Goal: Task Accomplishment & Management: Manage account settings

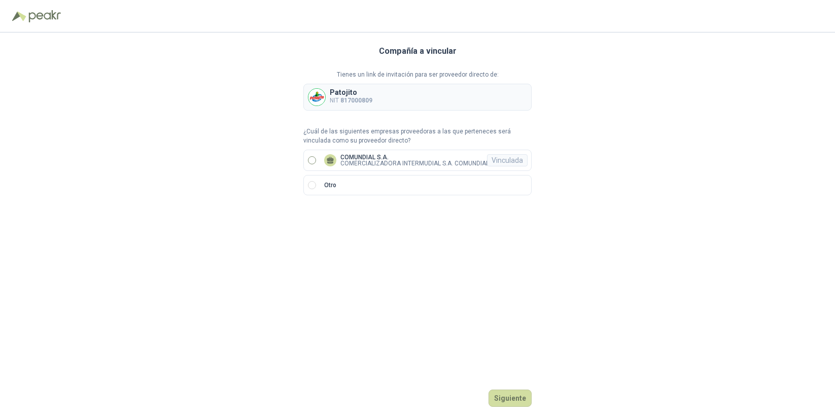
click at [365, 155] on p "COMUNDIAL S.A." at bounding box center [414, 157] width 149 height 6
click at [514, 396] on button "Ingresar" at bounding box center [512, 398] width 40 height 17
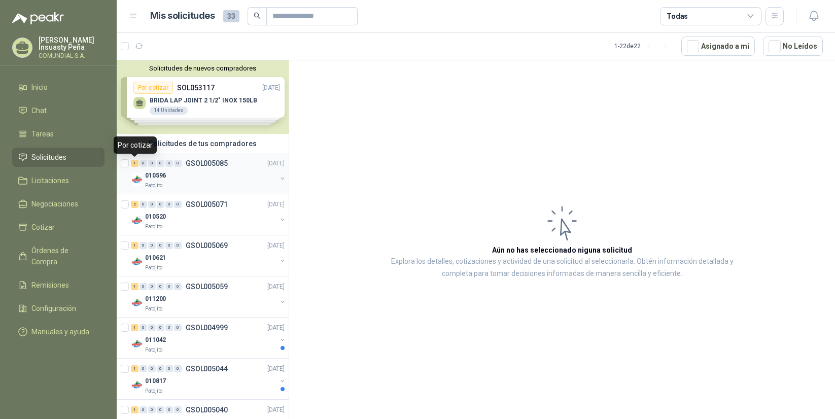
click at [135, 163] on div "1" at bounding box center [135, 163] width 8 height 7
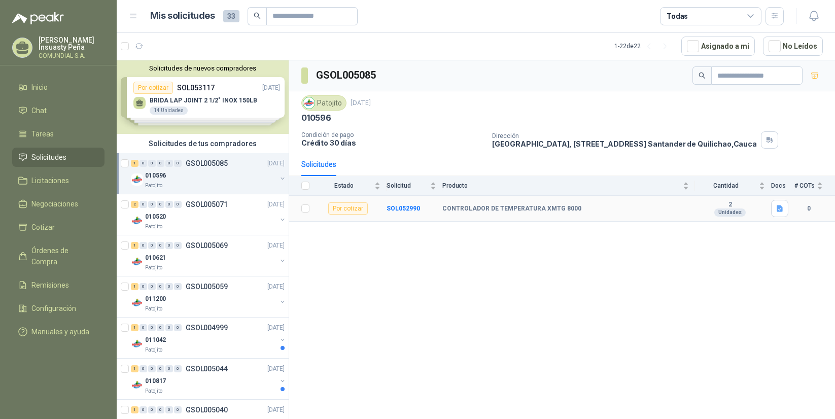
click at [349, 210] on div "Por cotizar" at bounding box center [348, 208] width 40 height 12
click at [205, 203] on p "GSOL005071" at bounding box center [207, 204] width 42 height 7
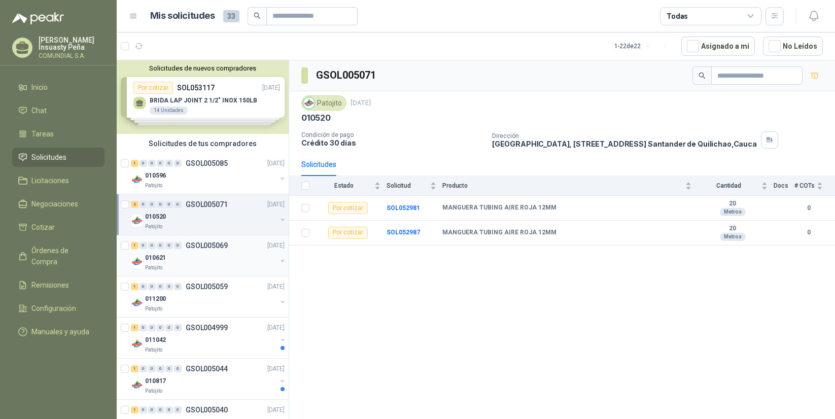
click at [204, 249] on p "GSOL005069" at bounding box center [207, 245] width 42 height 7
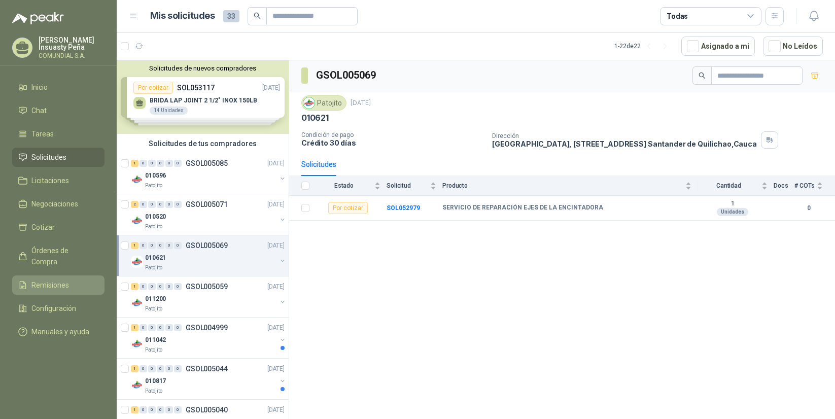
click at [70, 279] on li "Remisiones" at bounding box center [58, 284] width 80 height 11
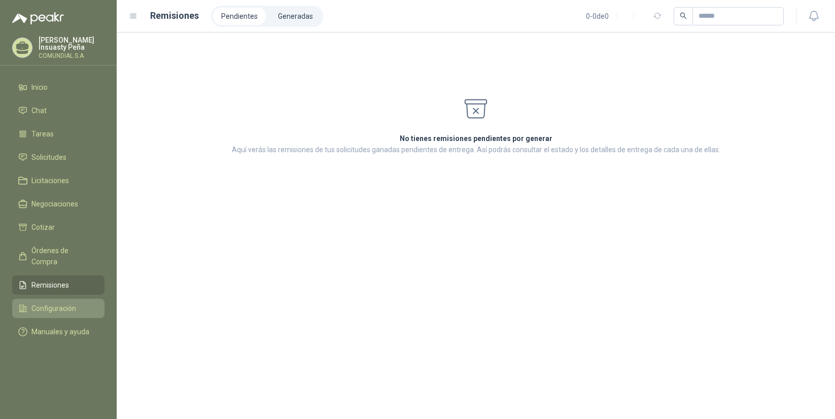
click at [62, 303] on span "Configuración" at bounding box center [53, 308] width 45 height 11
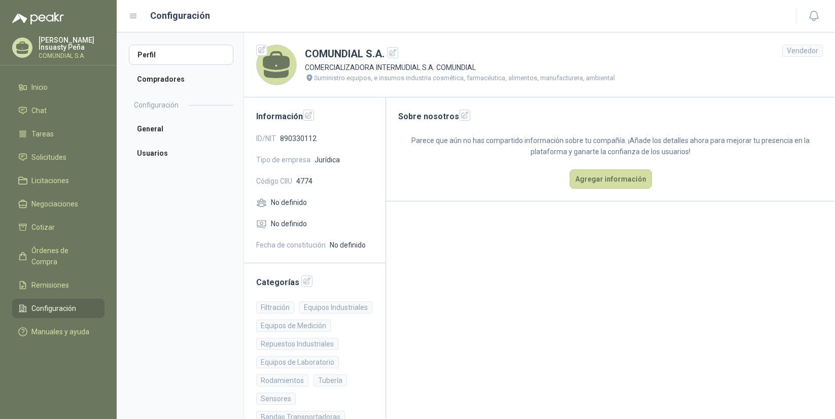
scroll to position [21, 0]
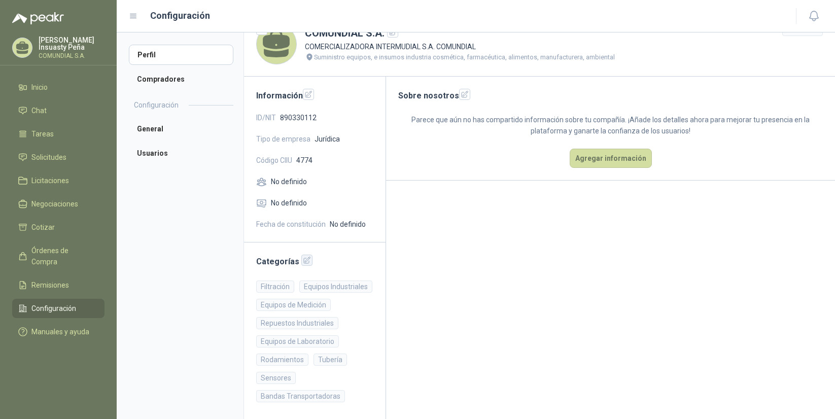
click at [305, 260] on icon "button" at bounding box center [307, 260] width 9 height 9
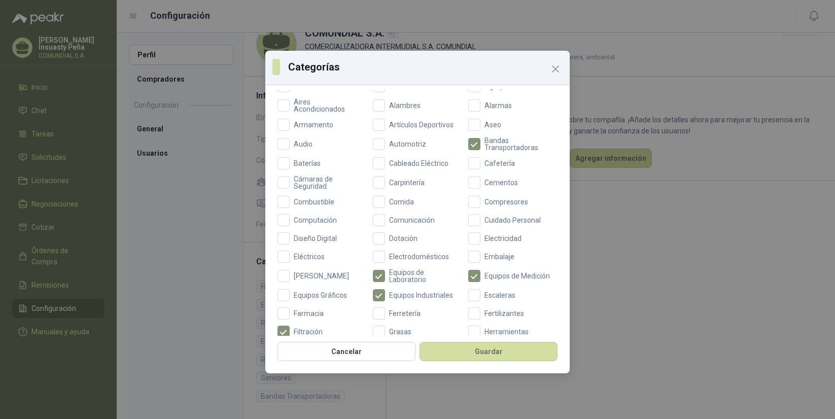
scroll to position [119, 0]
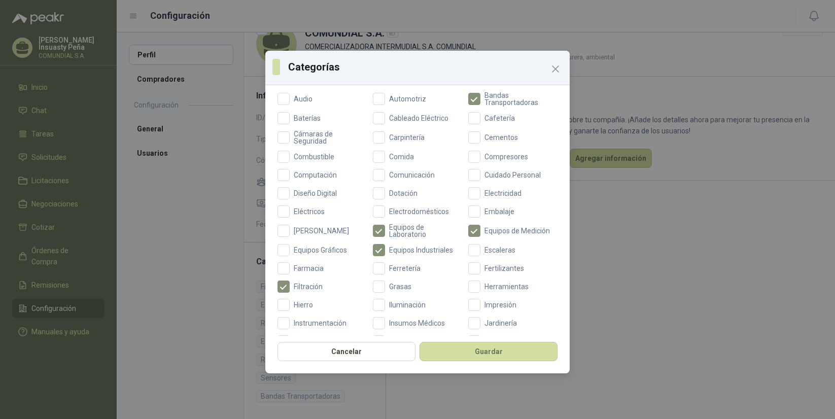
click at [557, 66] on icon "Close" at bounding box center [555, 69] width 12 height 12
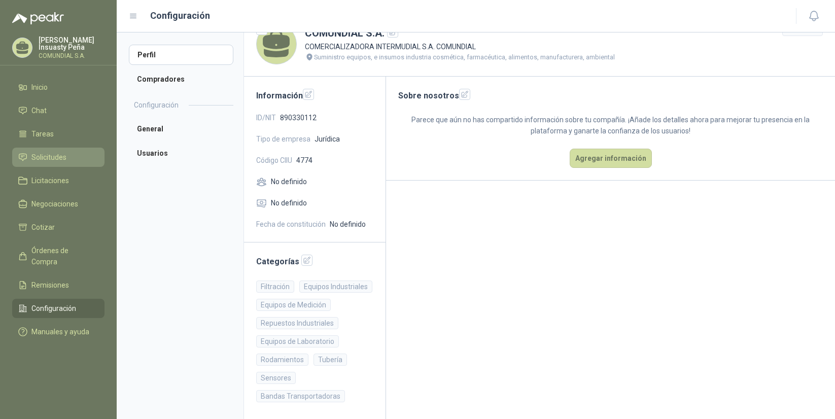
click at [47, 158] on span "Solicitudes" at bounding box center [48, 157] width 35 height 11
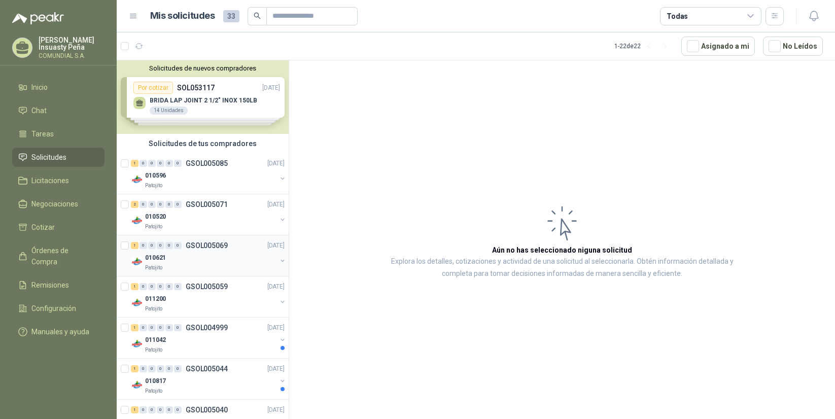
click at [135, 247] on div "1" at bounding box center [135, 245] width 8 height 7
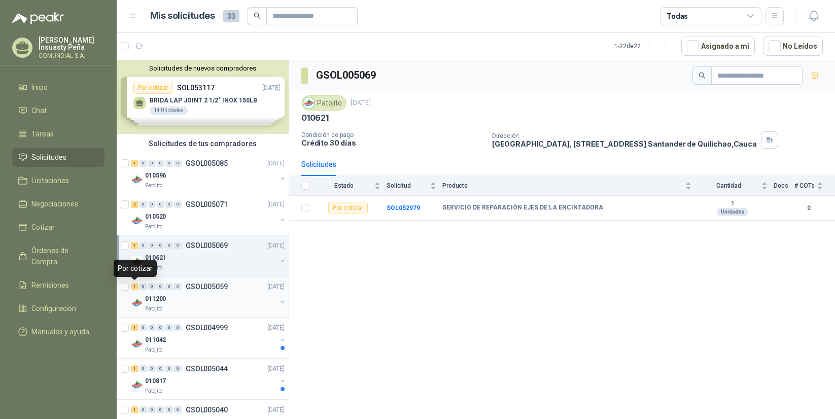
click at [136, 286] on div "1" at bounding box center [135, 286] width 8 height 7
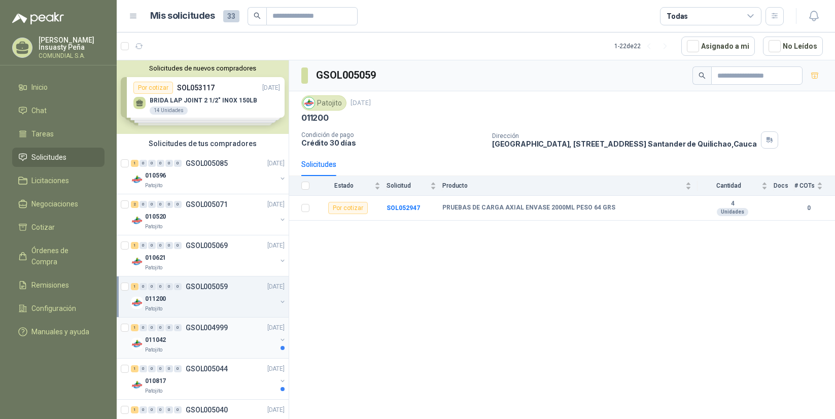
click at [135, 329] on div "1" at bounding box center [135, 327] width 8 height 7
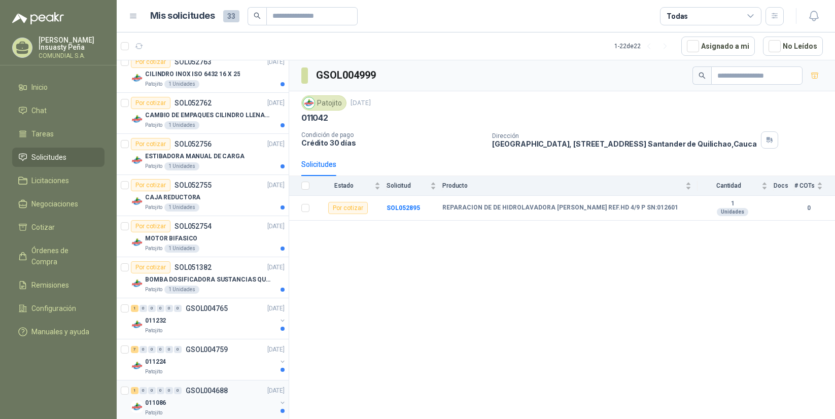
scroll to position [649, 0]
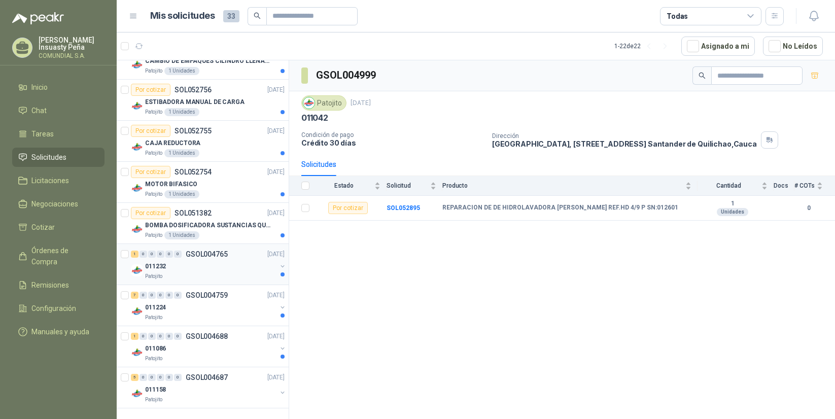
click at [135, 254] on div "1" at bounding box center [135, 254] width 8 height 7
click at [137, 297] on div "7" at bounding box center [135, 295] width 8 height 7
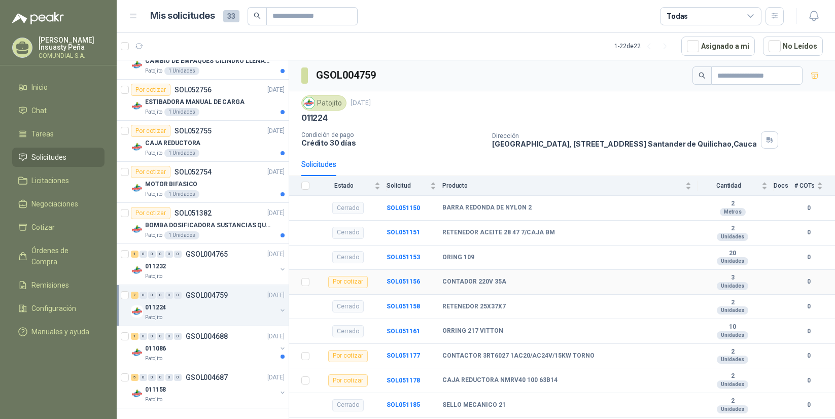
scroll to position [64, 0]
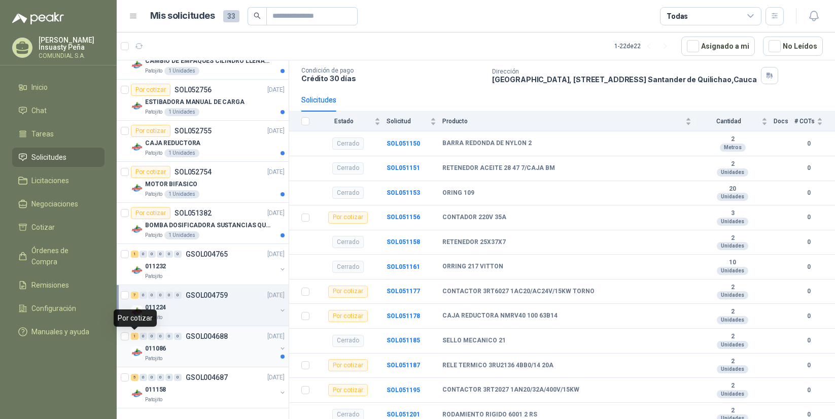
click at [136, 337] on div "1" at bounding box center [135, 336] width 8 height 7
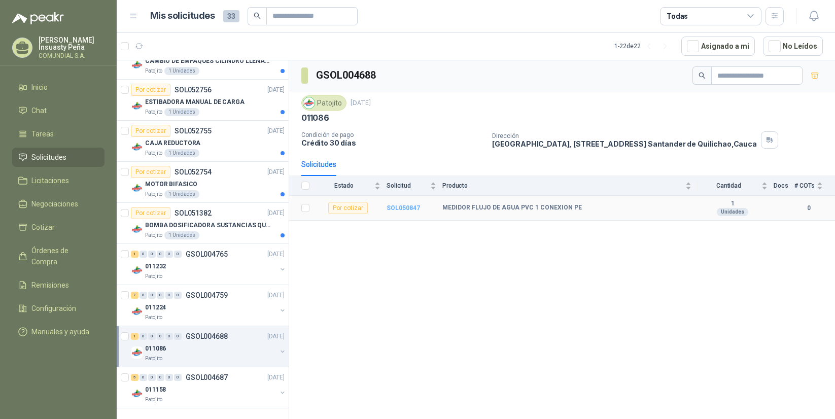
click at [403, 208] on b "SOL050847" at bounding box center [403, 207] width 33 height 7
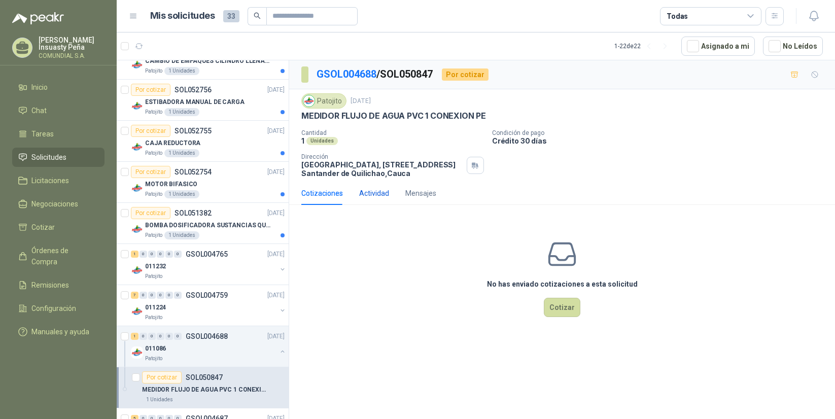
click at [374, 196] on div "Actividad" at bounding box center [374, 193] width 30 height 11
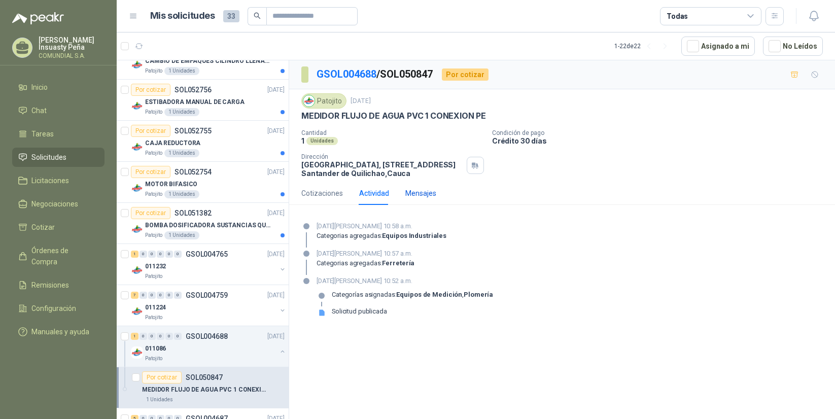
click at [417, 192] on div "Mensajes" at bounding box center [420, 193] width 31 height 11
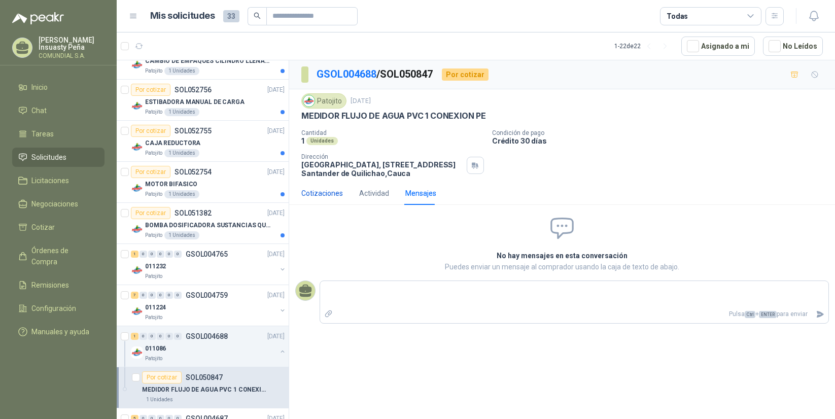
click at [328, 191] on div "Cotizaciones" at bounding box center [322, 193] width 42 height 11
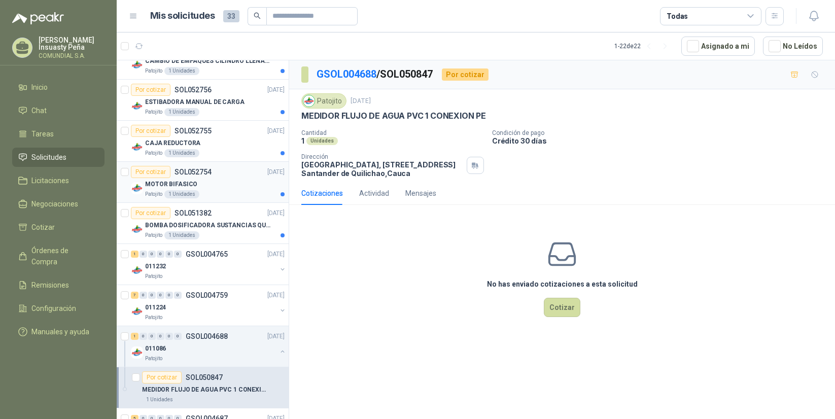
click at [211, 182] on div "MOTOR BIFASICO" at bounding box center [214, 184] width 139 height 12
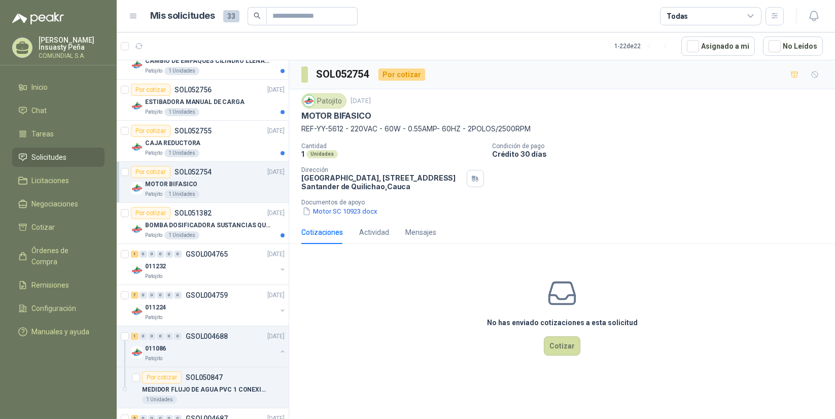
drag, startPoint x: 310, startPoint y: 132, endPoint x: 386, endPoint y: 134, distance: 76.1
click at [382, 134] on p "REF-YY-5612 - 220VAC - 60W - 0.55AMP- 60HZ - 2POLOS/2500RPM" at bounding box center [561, 128] width 521 height 11
click at [370, 147] on p "Cantidad" at bounding box center [392, 146] width 183 height 7
drag, startPoint x: 301, startPoint y: 129, endPoint x: 359, endPoint y: 128, distance: 57.3
click at [359, 128] on p "REF-YY-5612 - 220VAC - 60W - 0.55AMP- 60HZ - 2POLOS/2500RPM" at bounding box center [561, 128] width 521 height 11
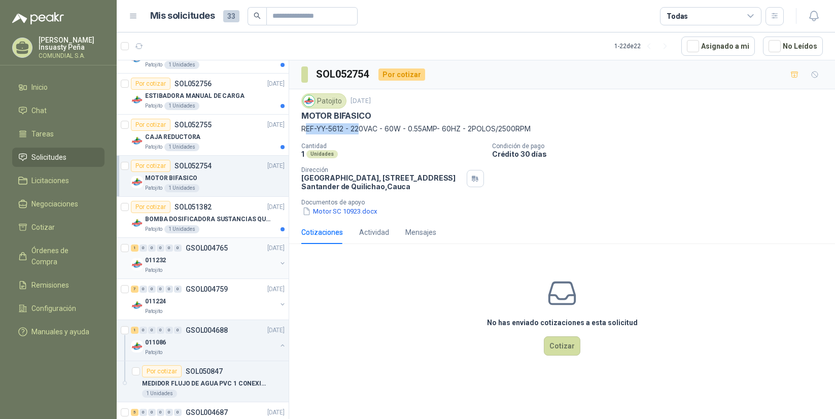
scroll to position [690, 0]
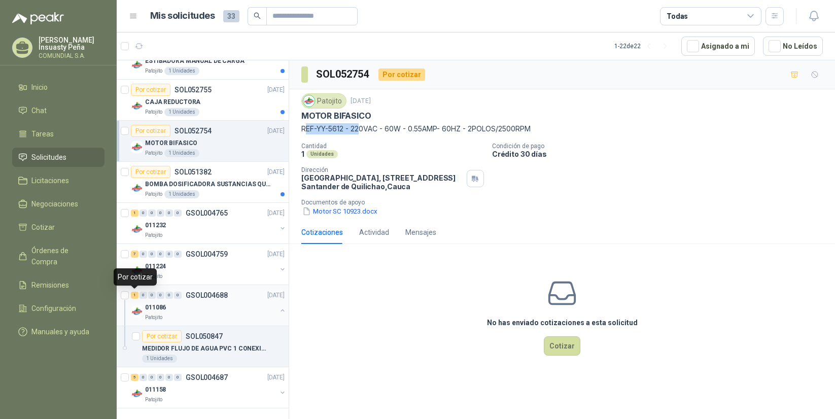
click at [135, 293] on div "1" at bounding box center [135, 295] width 8 height 7
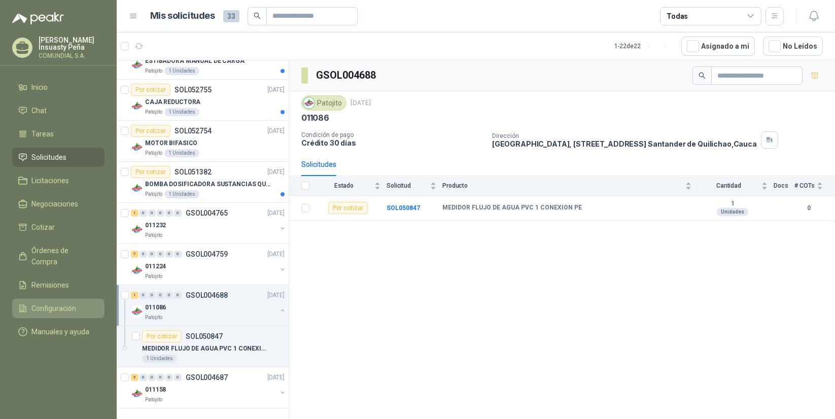
click at [49, 303] on span "Configuración" at bounding box center [53, 308] width 45 height 11
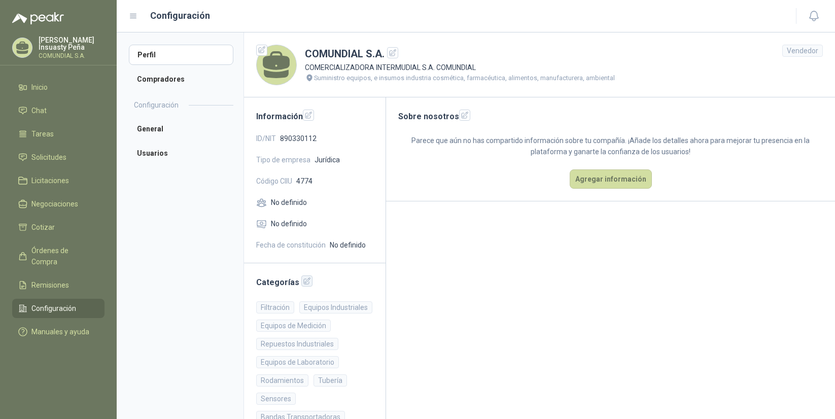
click at [305, 282] on icon "button" at bounding box center [307, 281] width 7 height 7
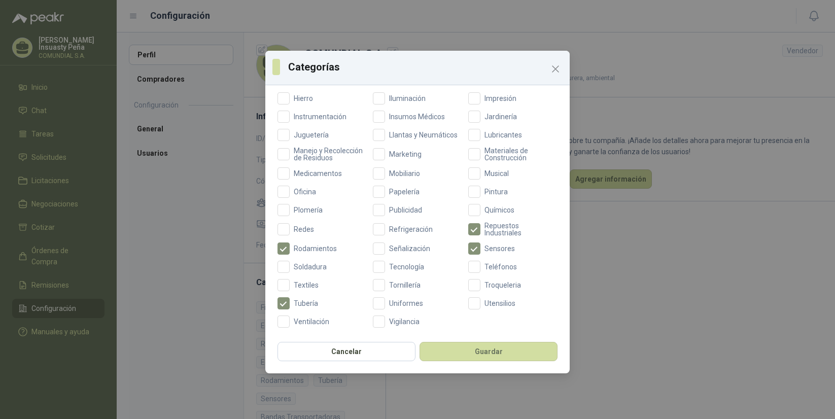
scroll to position [334, 0]
click at [286, 303] on span at bounding box center [283, 303] width 12 height 12
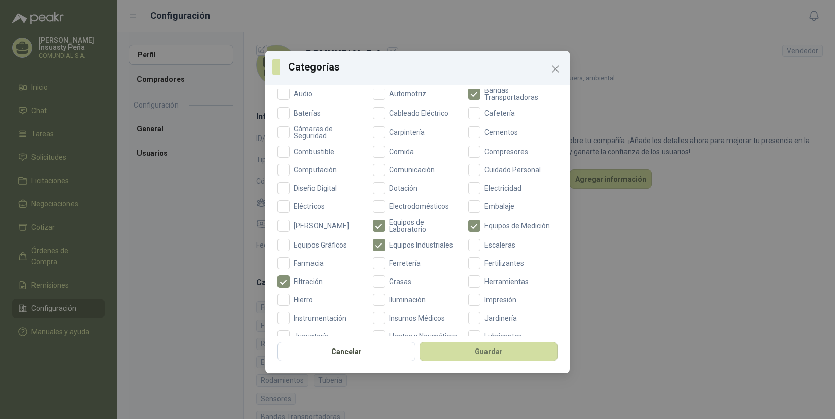
scroll to position [120, 0]
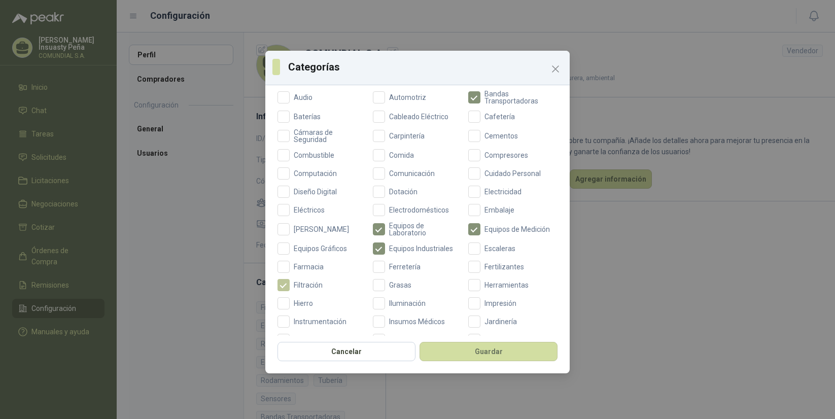
click at [305, 286] on span "Filtración" at bounding box center [308, 285] width 37 height 7
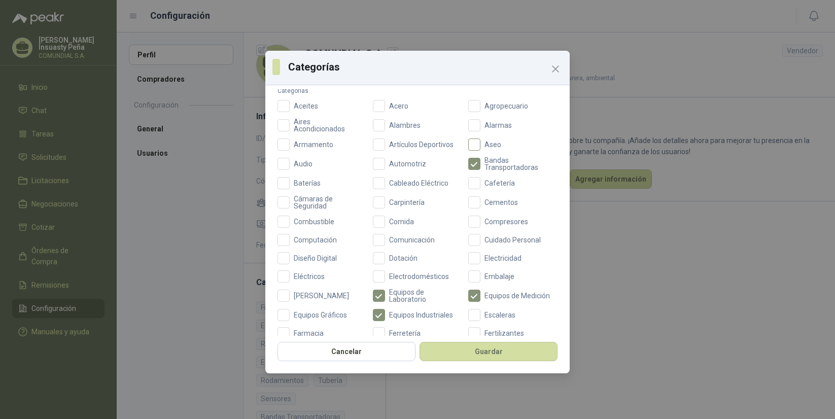
scroll to position [52, 0]
click at [480, 167] on span "Bandas Transportadoras" at bounding box center [518, 165] width 77 height 14
click at [506, 350] on button "Guardar" at bounding box center [488, 351] width 138 height 19
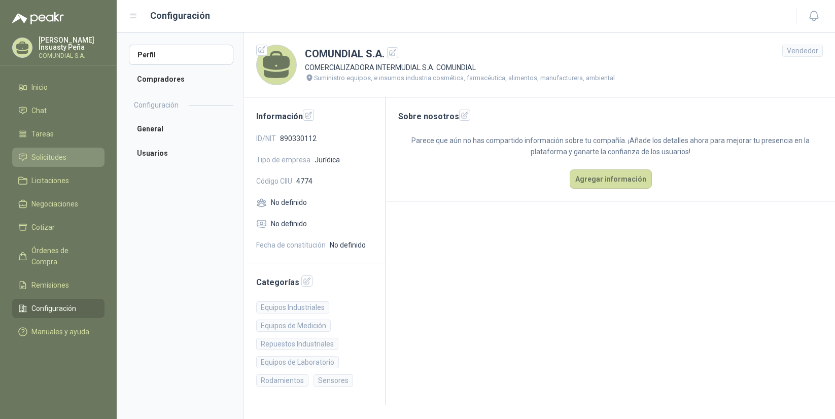
click at [53, 157] on span "Solicitudes" at bounding box center [48, 157] width 35 height 11
